Goal: Find specific page/section: Find specific page/section

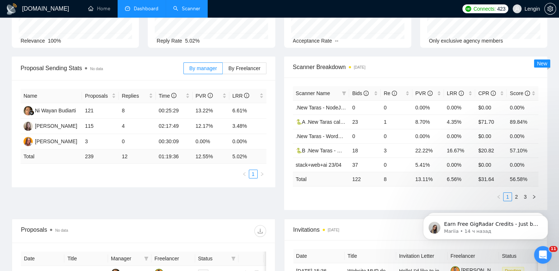
click at [188, 10] on link "Scanner" at bounding box center [186, 9] width 27 height 6
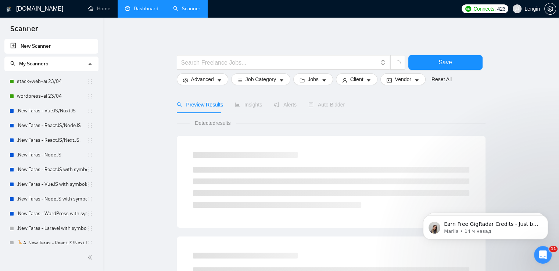
click at [143, 9] on link "Dashboard" at bounding box center [141, 9] width 33 height 6
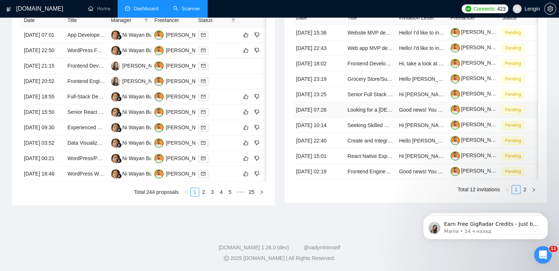
scroll to position [335, 0]
click at [207, 196] on link "2" at bounding box center [203, 192] width 8 height 8
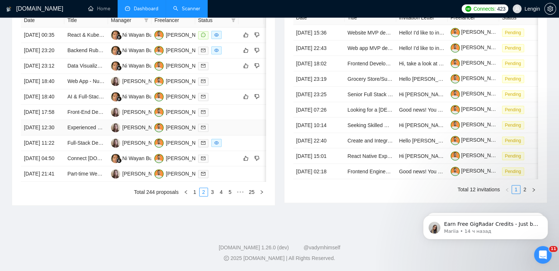
scroll to position [342, 0]
click at [195, 196] on link "1" at bounding box center [195, 192] width 8 height 8
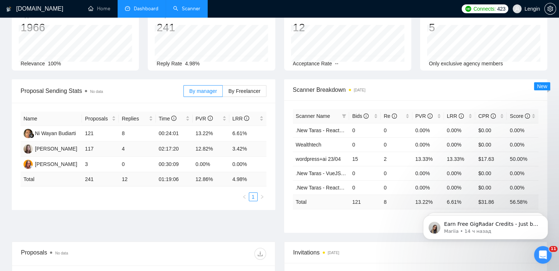
scroll to position [0, 0]
